Goal: Information Seeking & Learning: Learn about a topic

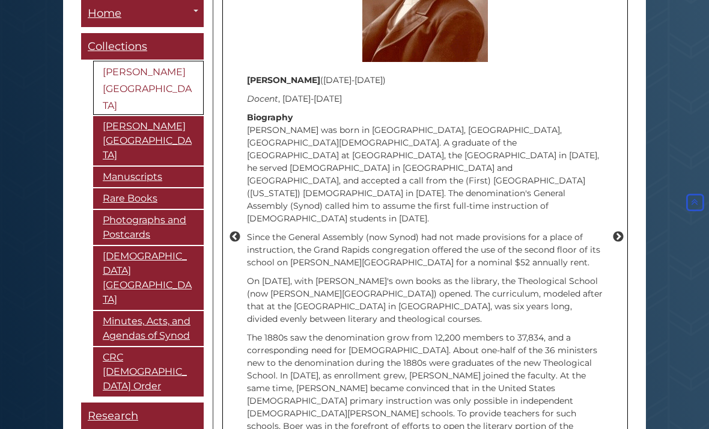
scroll to position [1725, 0]
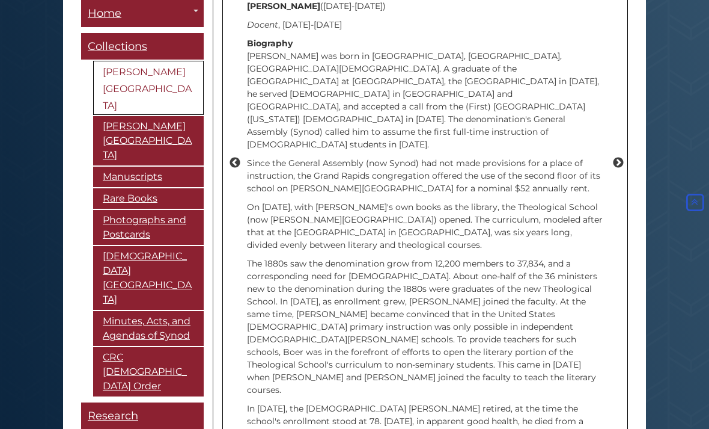
click at [590, 402] on p "In [DATE], the [DEMOGRAPHIC_DATA] [PERSON_NAME] retired, at the time the school…" at bounding box center [425, 433] width 356 height 63
click at [623, 157] on button "Next" at bounding box center [618, 163] width 12 height 12
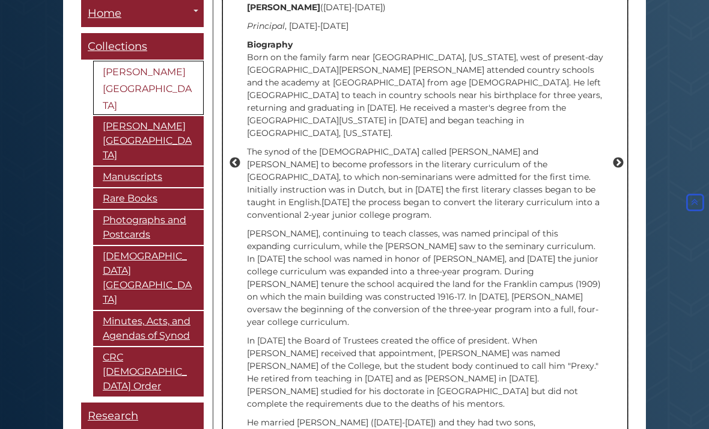
click at [621, 157] on button "Next" at bounding box center [618, 163] width 12 height 12
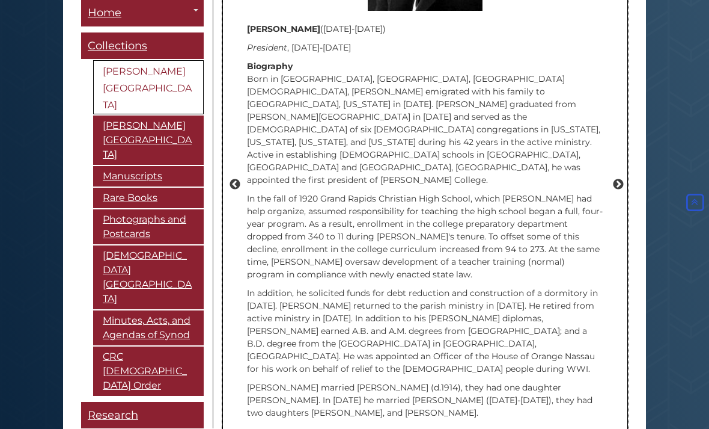
scroll to position [1704, 0]
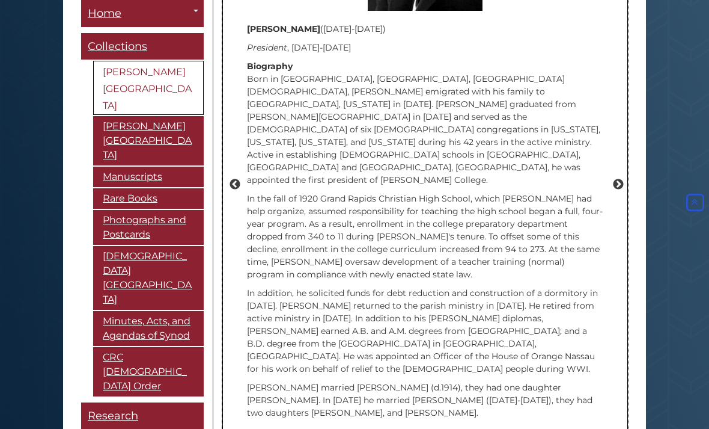
click at [623, 178] on button "Next" at bounding box center [618, 184] width 12 height 12
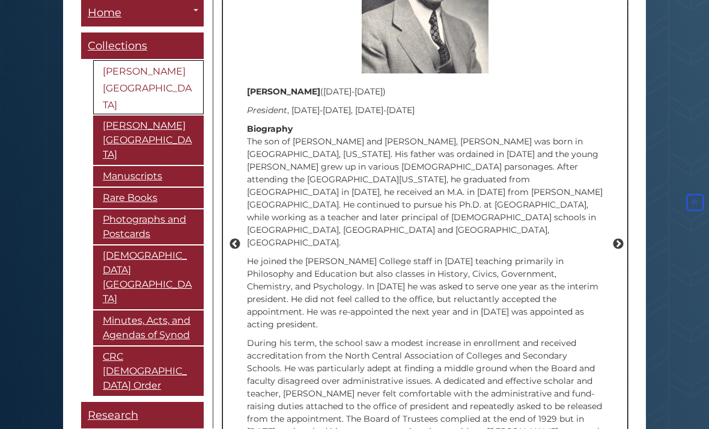
scroll to position [1645, 0]
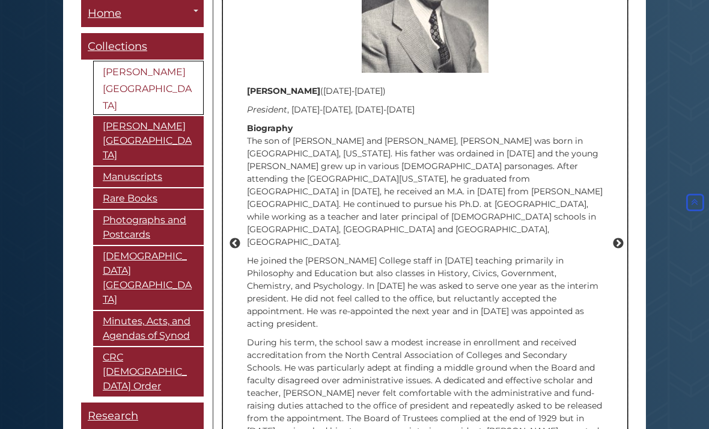
click at [620, 237] on button "Next" at bounding box center [618, 243] width 12 height 12
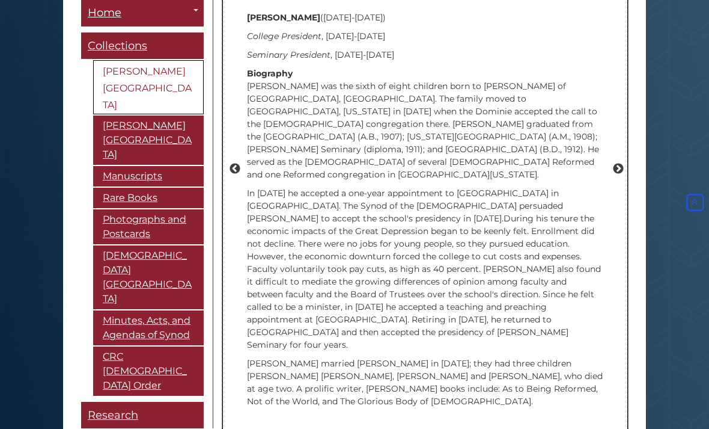
scroll to position [1725, 0]
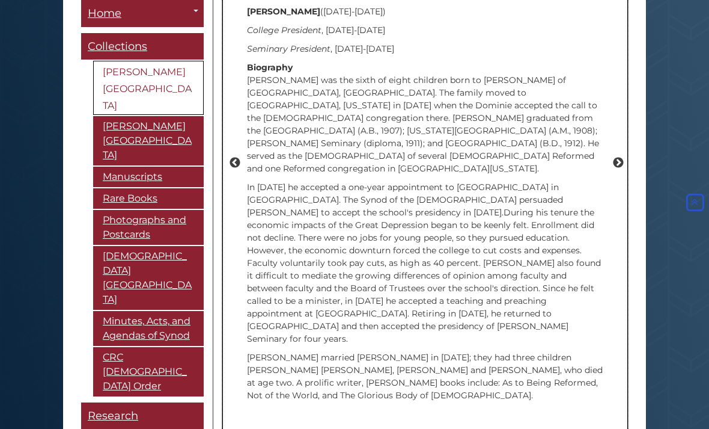
click at [620, 157] on button "Next" at bounding box center [618, 163] width 12 height 12
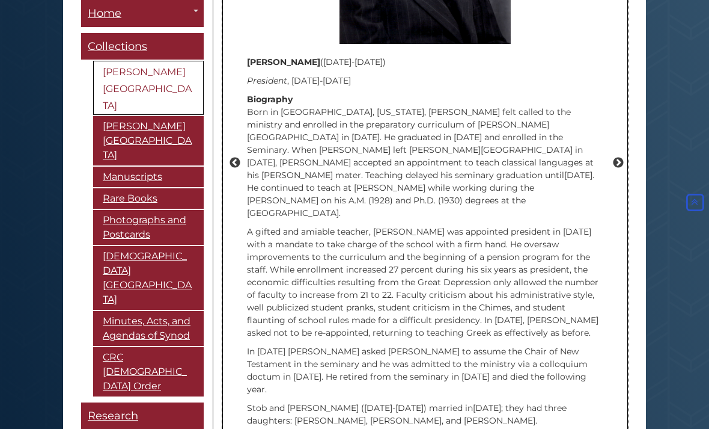
click at [618, 157] on button "Next" at bounding box center [618, 163] width 12 height 12
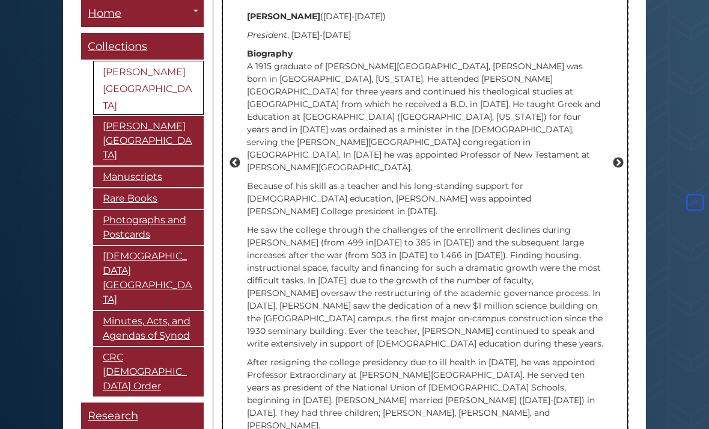
click at [621, 157] on button "Next" at bounding box center [618, 163] width 12 height 12
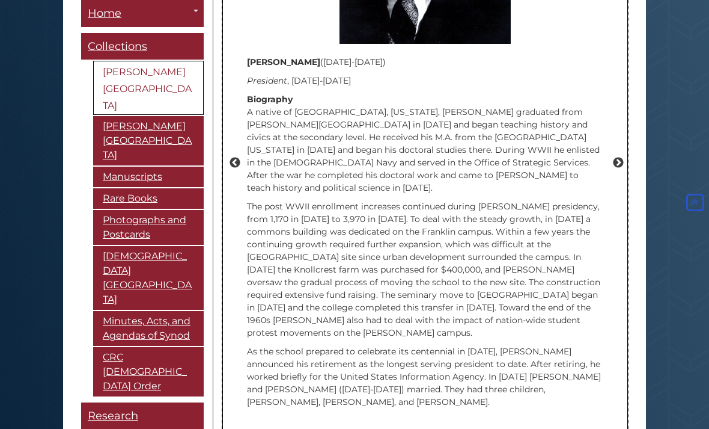
click at [618, 157] on button "Next" at bounding box center [618, 163] width 12 height 12
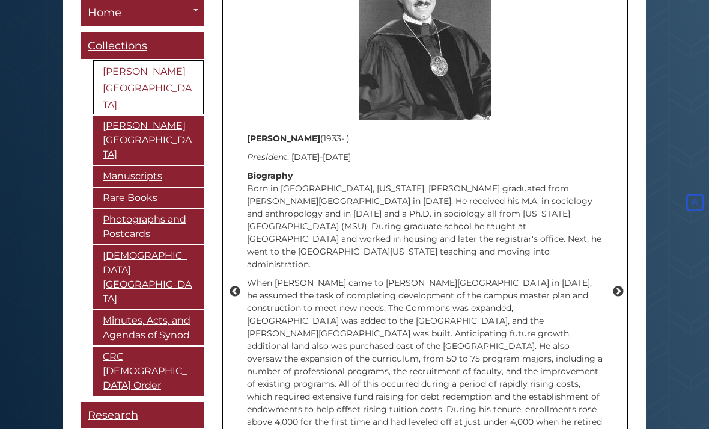
scroll to position [1597, 0]
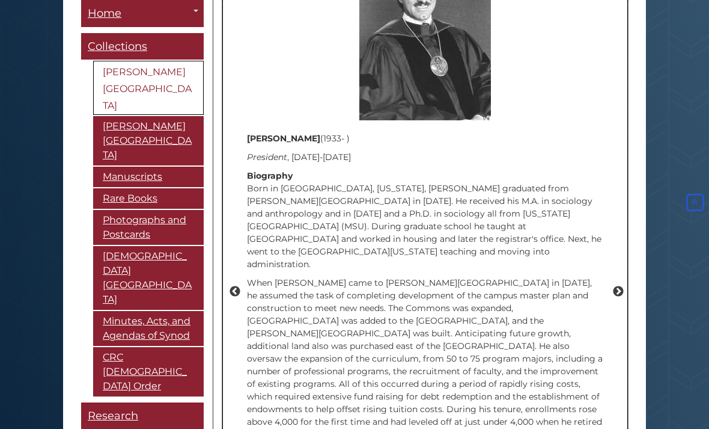
click at [619, 285] on button "Next" at bounding box center [618, 291] width 12 height 12
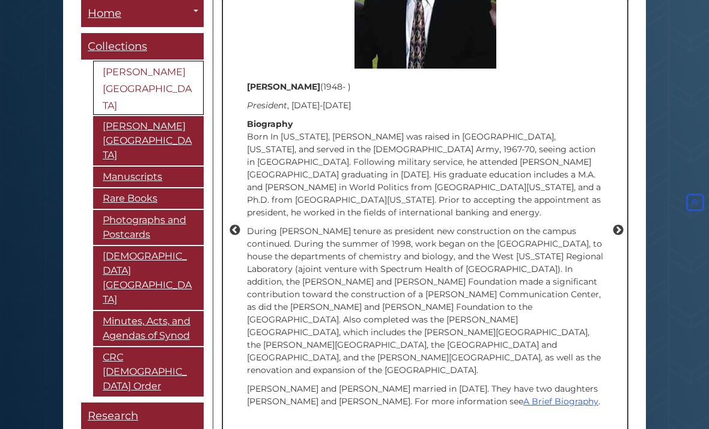
scroll to position [1657, 0]
click at [231, 225] on button "Previous" at bounding box center [235, 231] width 12 height 12
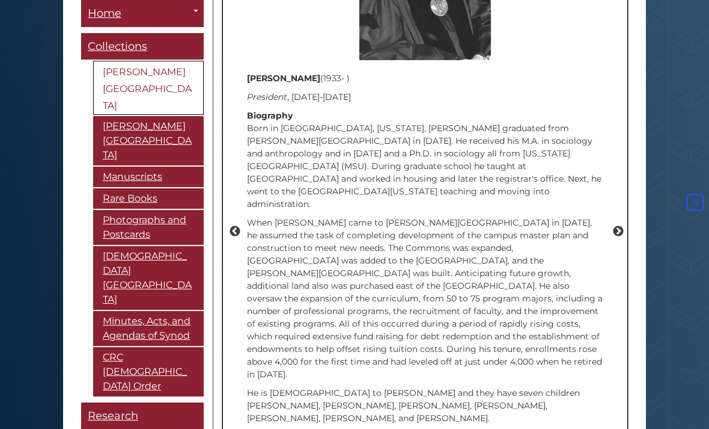
click at [238, 225] on button "Previous" at bounding box center [235, 231] width 12 height 12
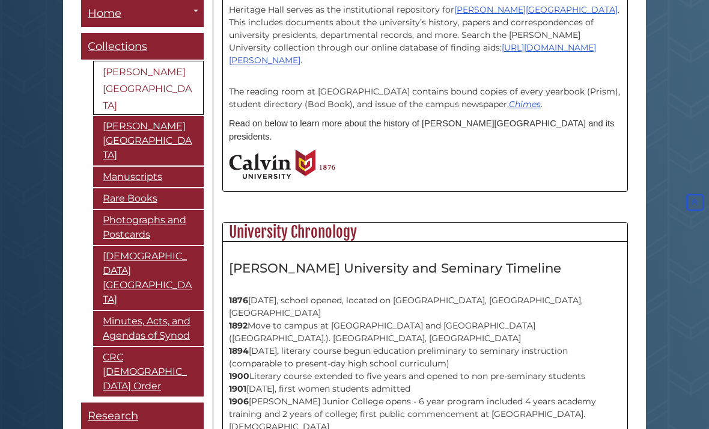
scroll to position [430, 0]
